Goal: Check status

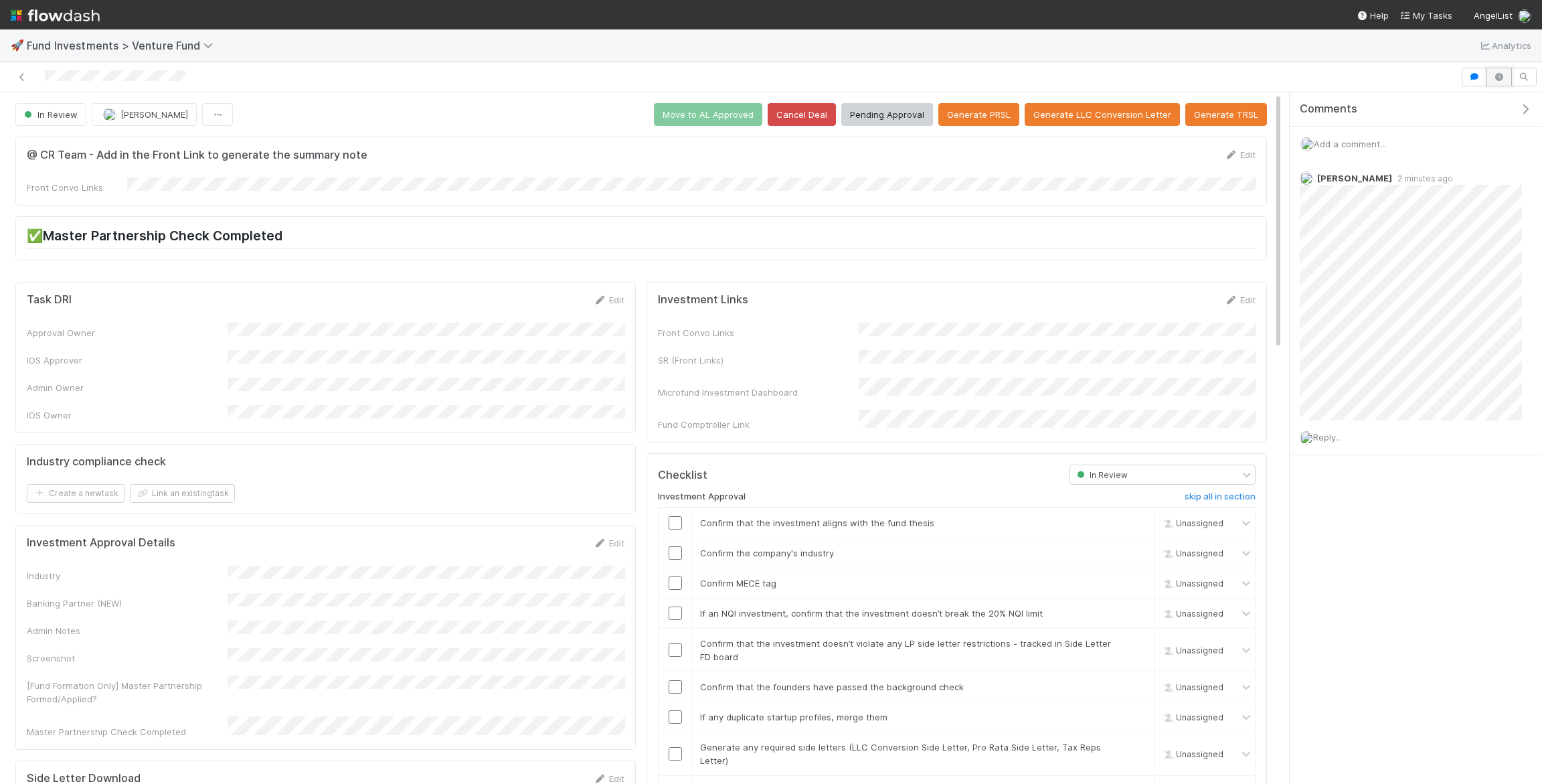
click at [1499, 80] on icon "button" at bounding box center [1499, 77] width 14 height 8
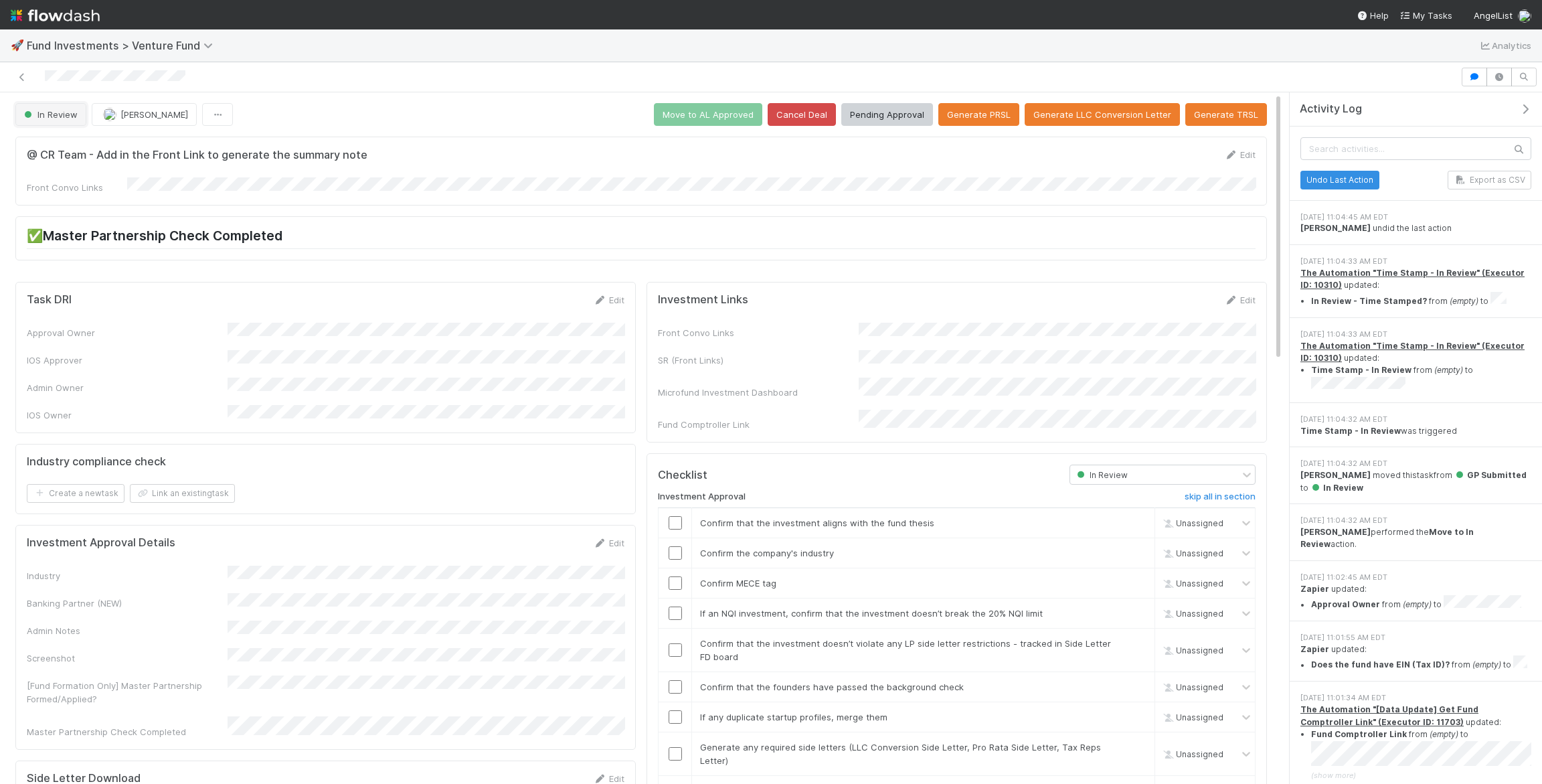
click at [80, 112] on button "In Review" at bounding box center [50, 114] width 71 height 23
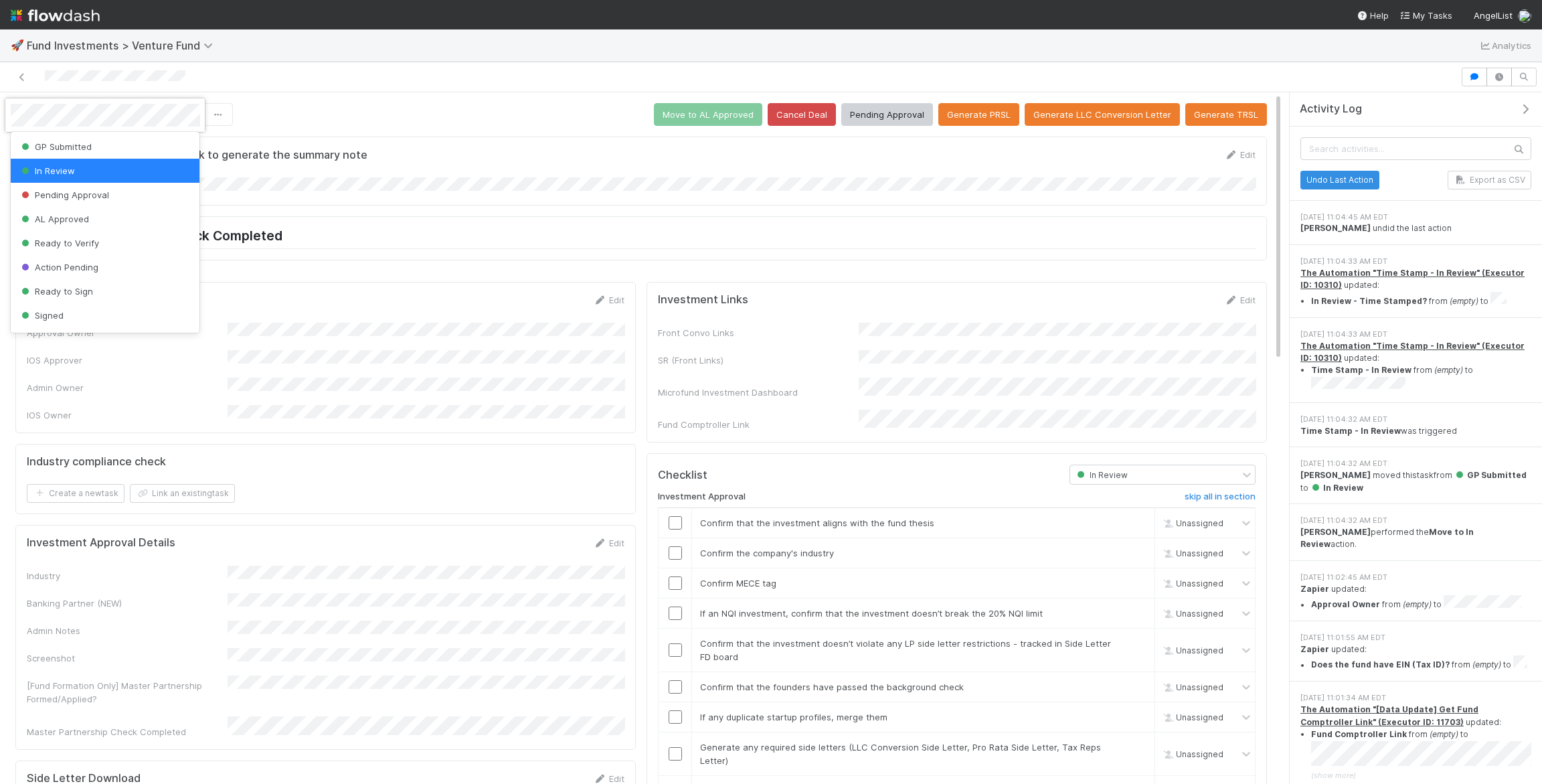
click at [313, 117] on div at bounding box center [771, 392] width 1542 height 784
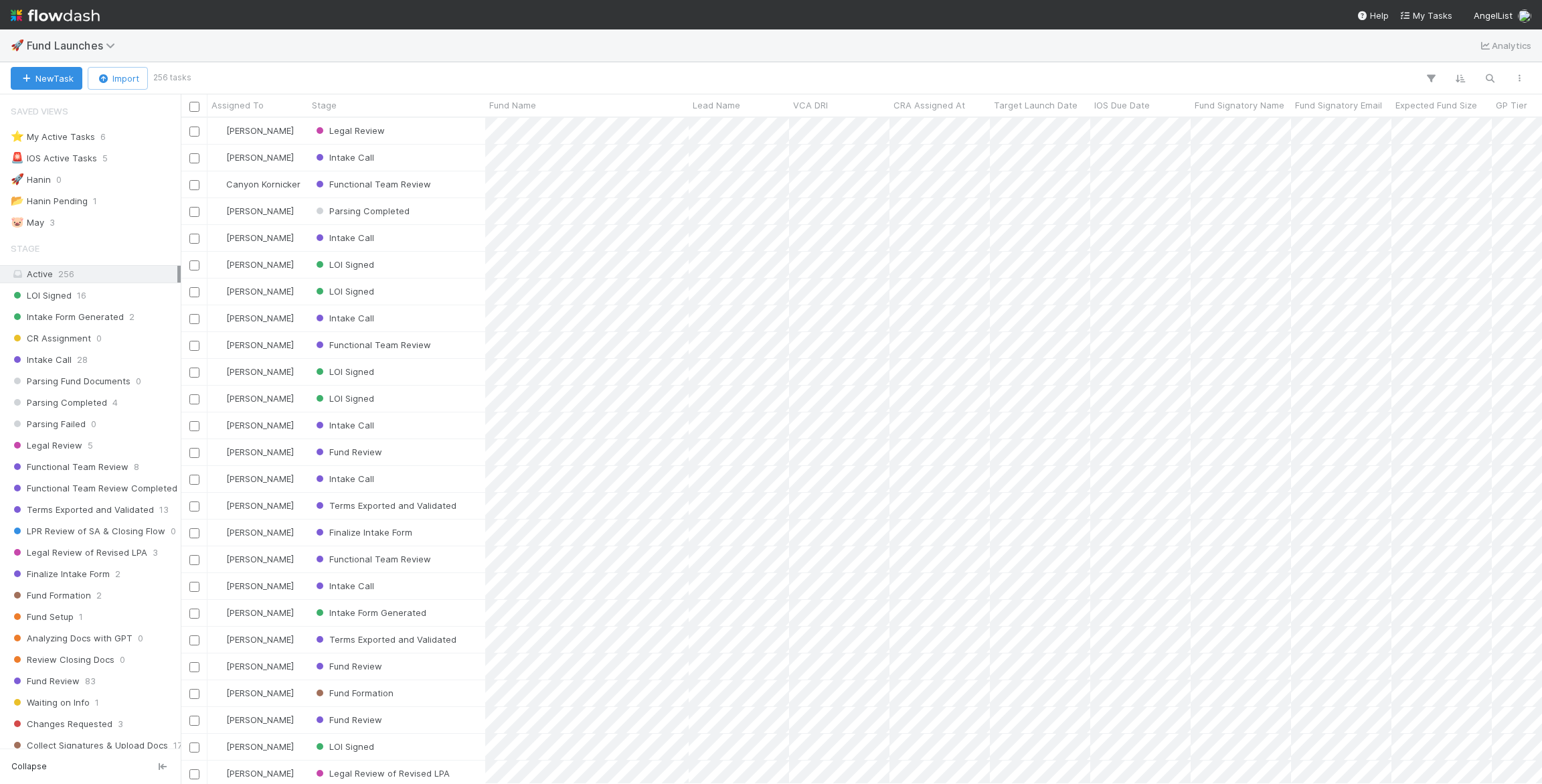
scroll to position [666, 1362]
